Goal: Task Accomplishment & Management: Complete application form

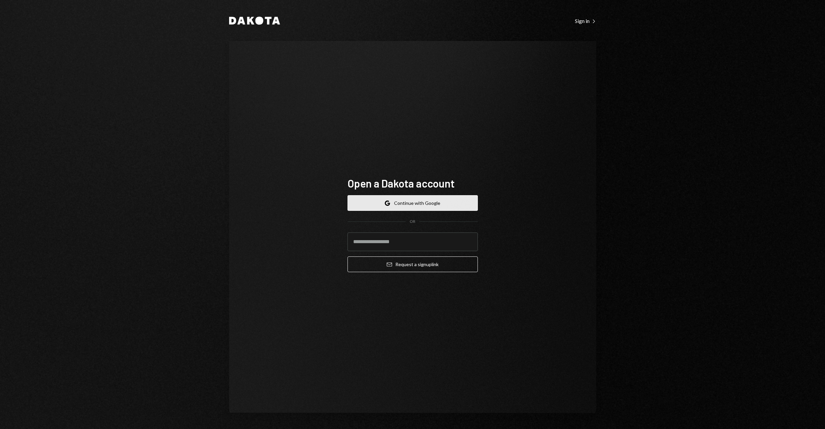
click at [443, 201] on button "Google Continue with Google" at bounding box center [413, 203] width 130 height 16
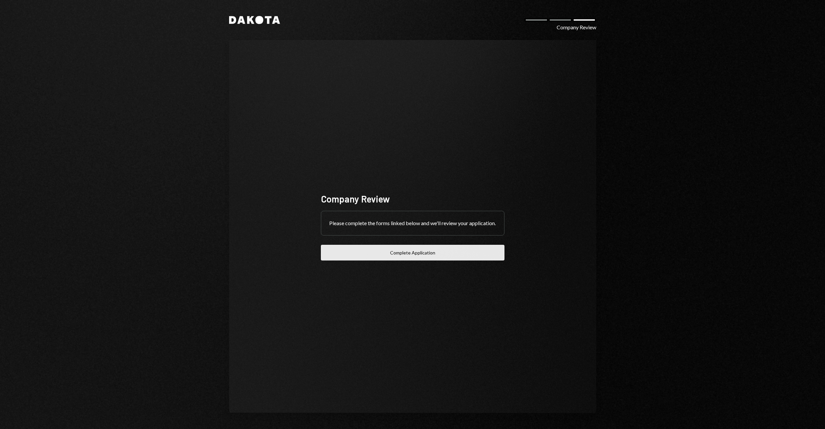
click at [421, 259] on button "Complete Application" at bounding box center [413, 253] width 184 height 16
click at [259, 17] on icon at bounding box center [259, 20] width 8 height 8
